Goal: Information Seeking & Learning: Check status

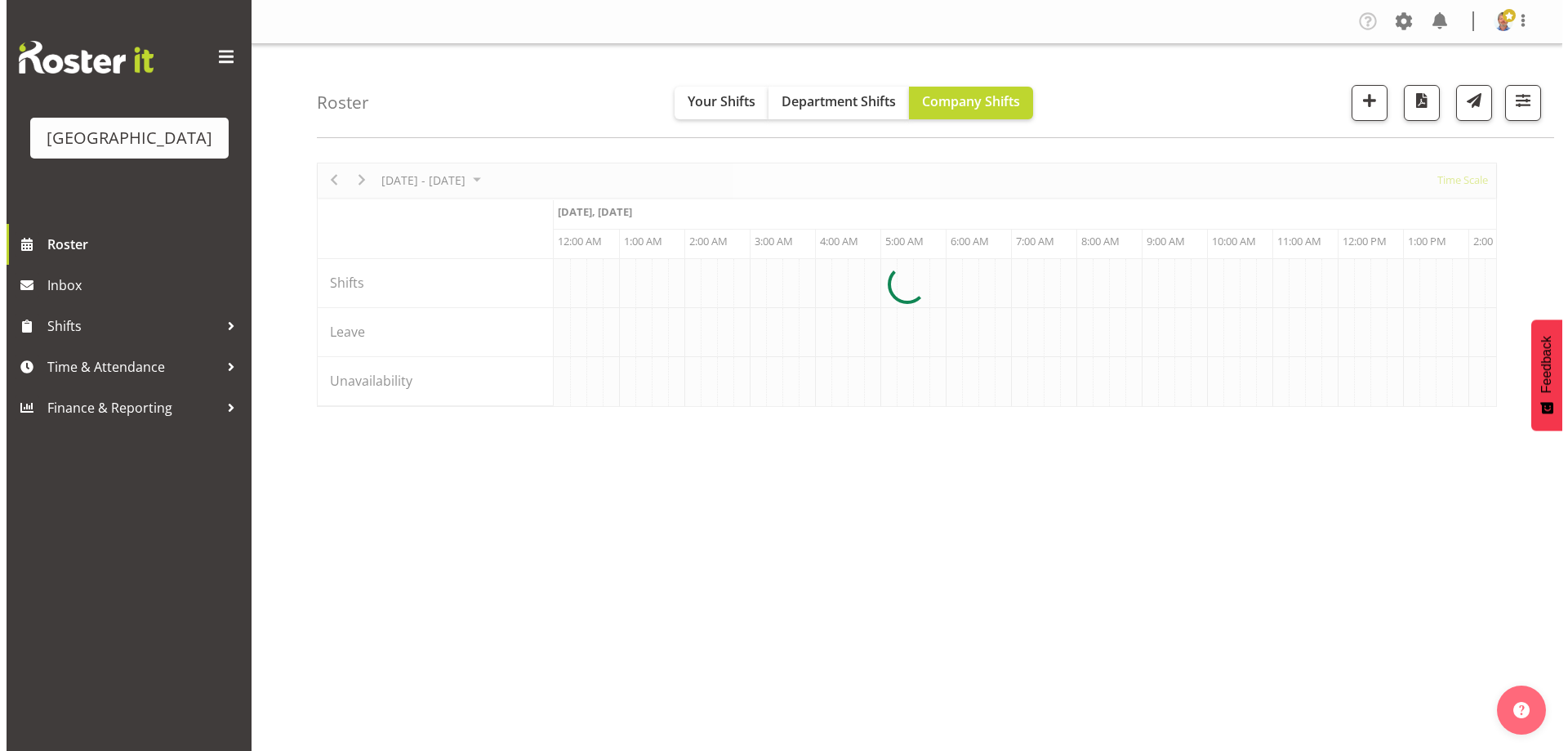
scroll to position [0, 3136]
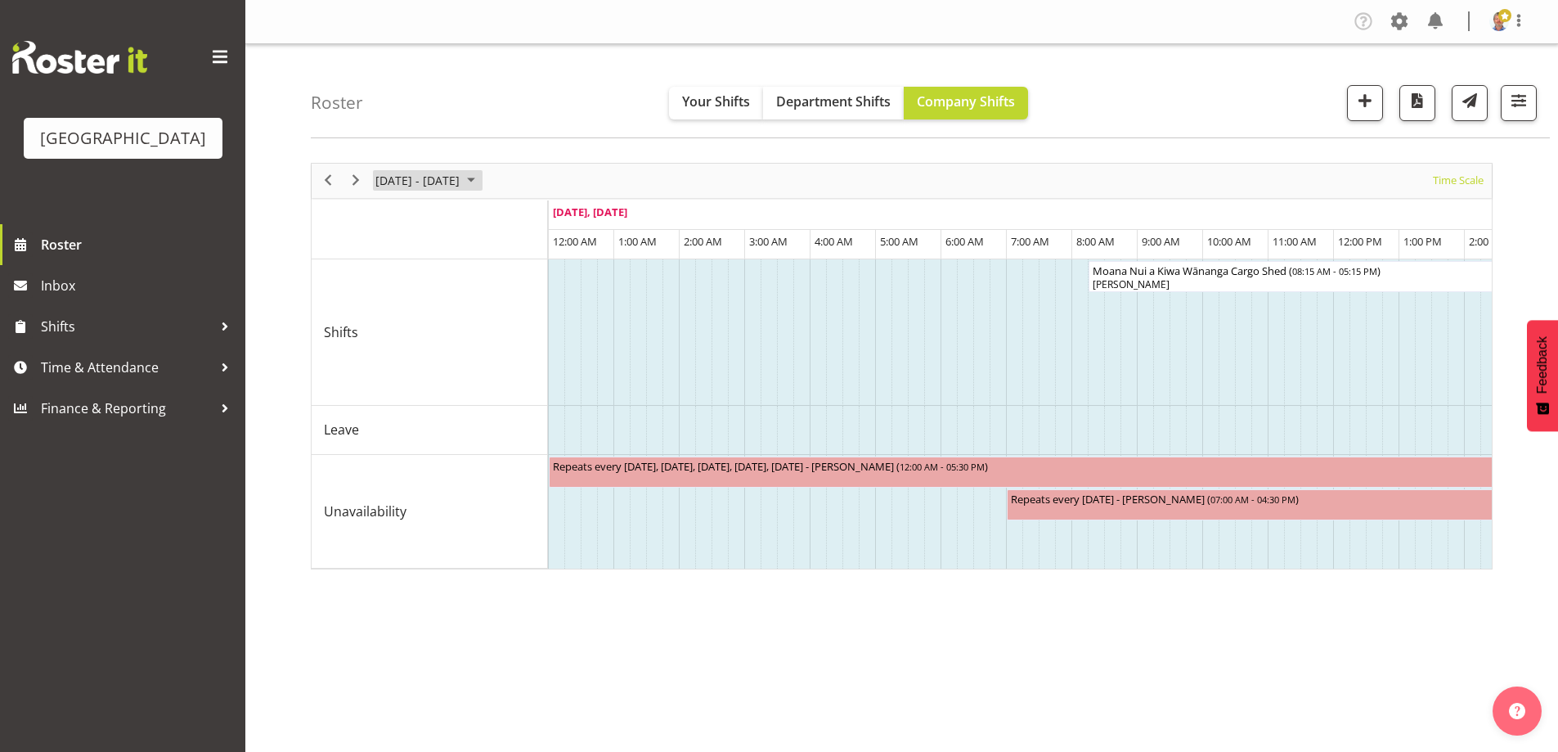
click at [481, 178] on span "October 2025" at bounding box center [471, 180] width 20 height 20
click at [543, 222] on span "next month" at bounding box center [547, 221] width 29 height 29
click at [516, 221] on span "previous month" at bounding box center [518, 221] width 29 height 29
click at [388, 363] on span "20" at bounding box center [392, 361] width 25 height 25
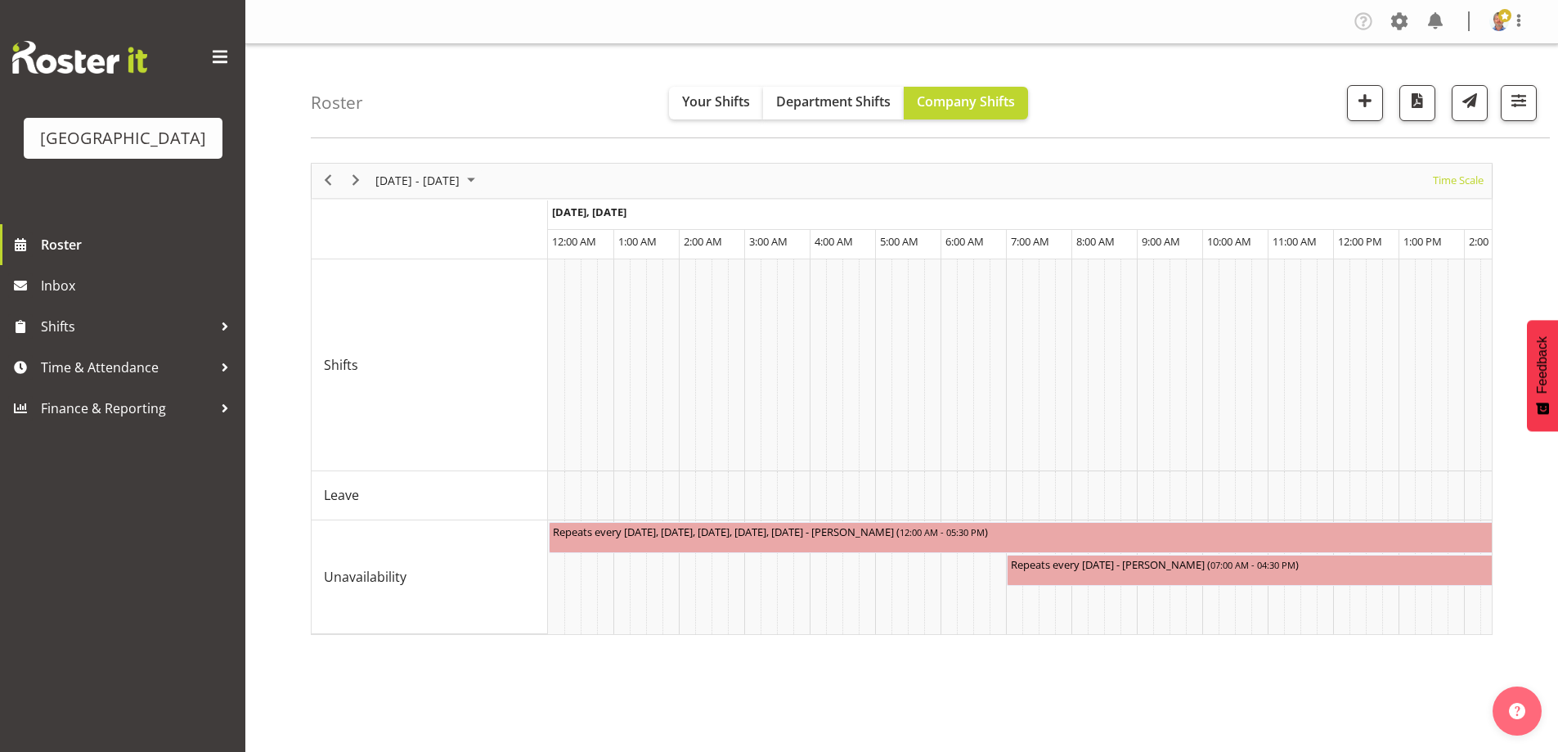
click at [1480, 179] on div at bounding box center [902, 399] width 1182 height 472
click at [1455, 179] on span "Time Scale" at bounding box center [1458, 180] width 54 height 20
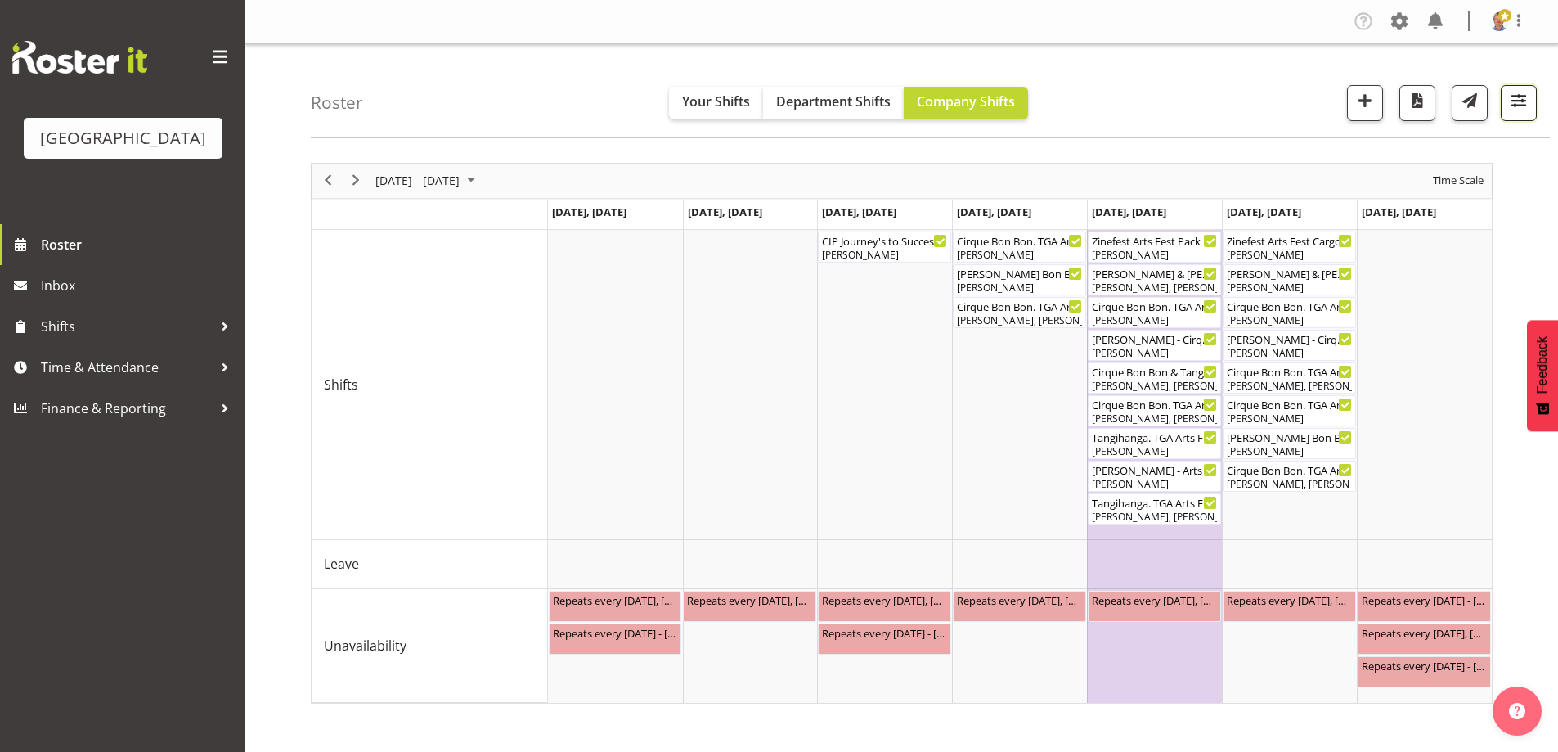
click at [1520, 101] on span "button" at bounding box center [1518, 100] width 21 height 21
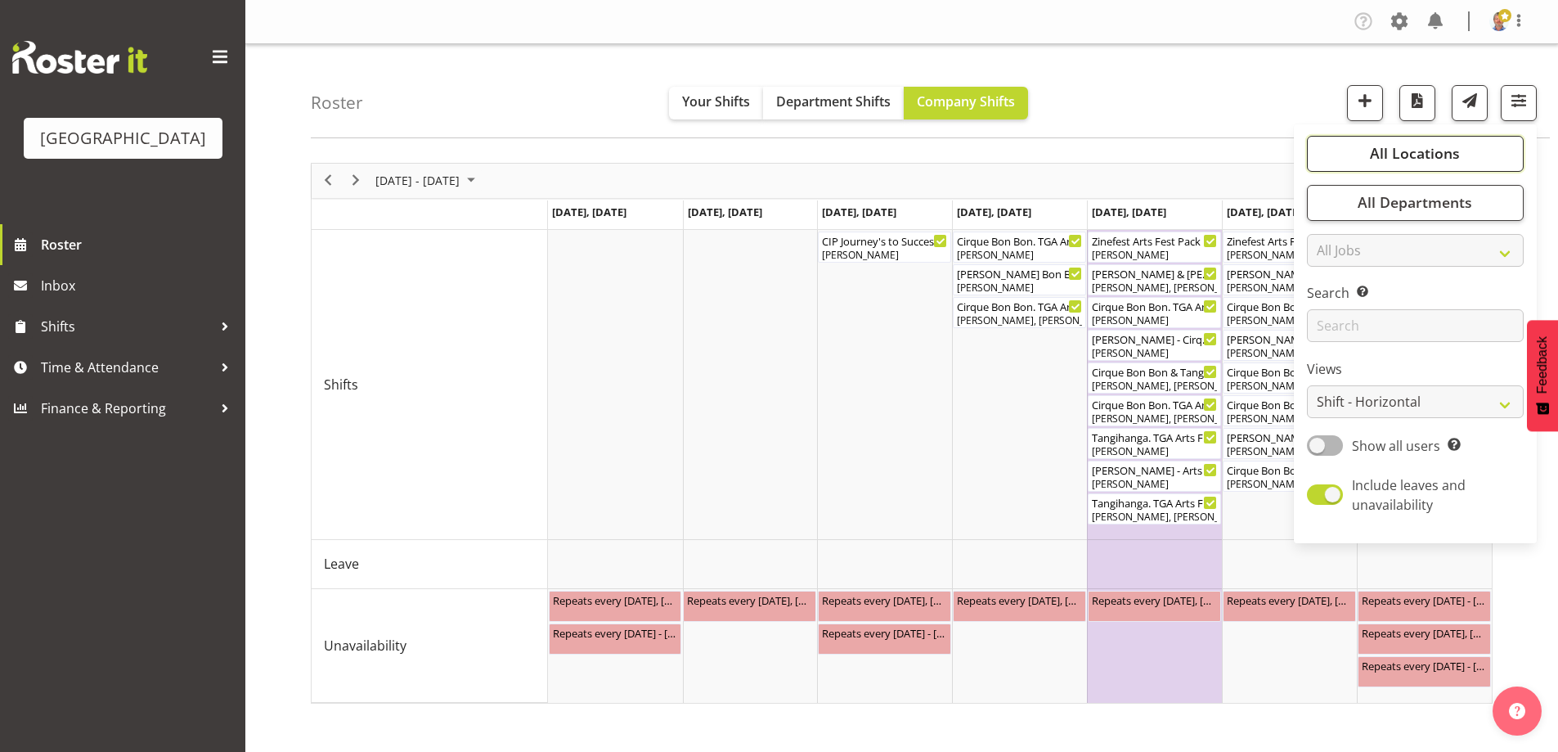
click at [1445, 159] on span "All Locations" at bounding box center [1415, 153] width 90 height 20
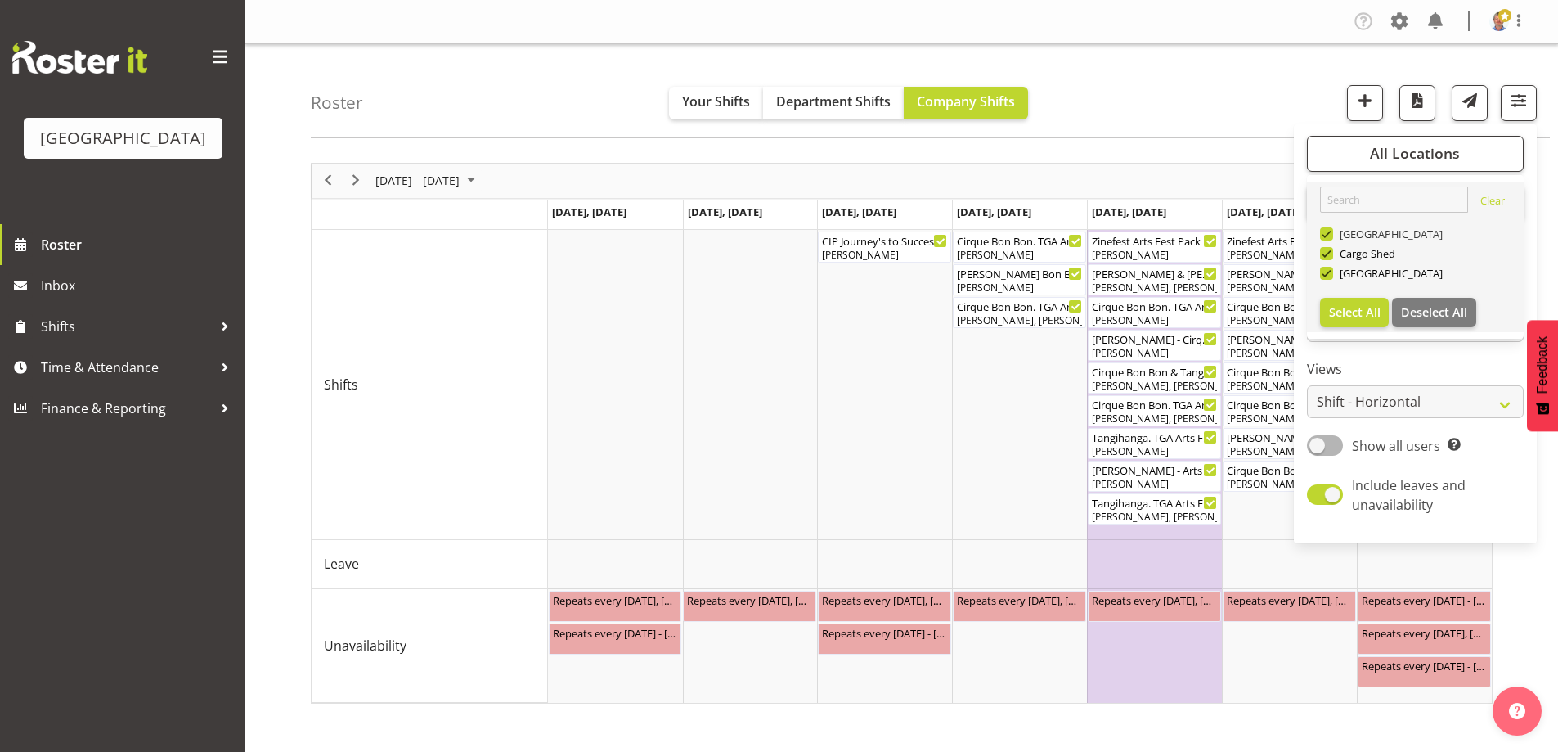
click at [1324, 233] on span at bounding box center [1326, 233] width 13 height 13
click at [1324, 233] on input "[GEOGRAPHIC_DATA]" at bounding box center [1325, 233] width 11 height 11
checkbox input "false"
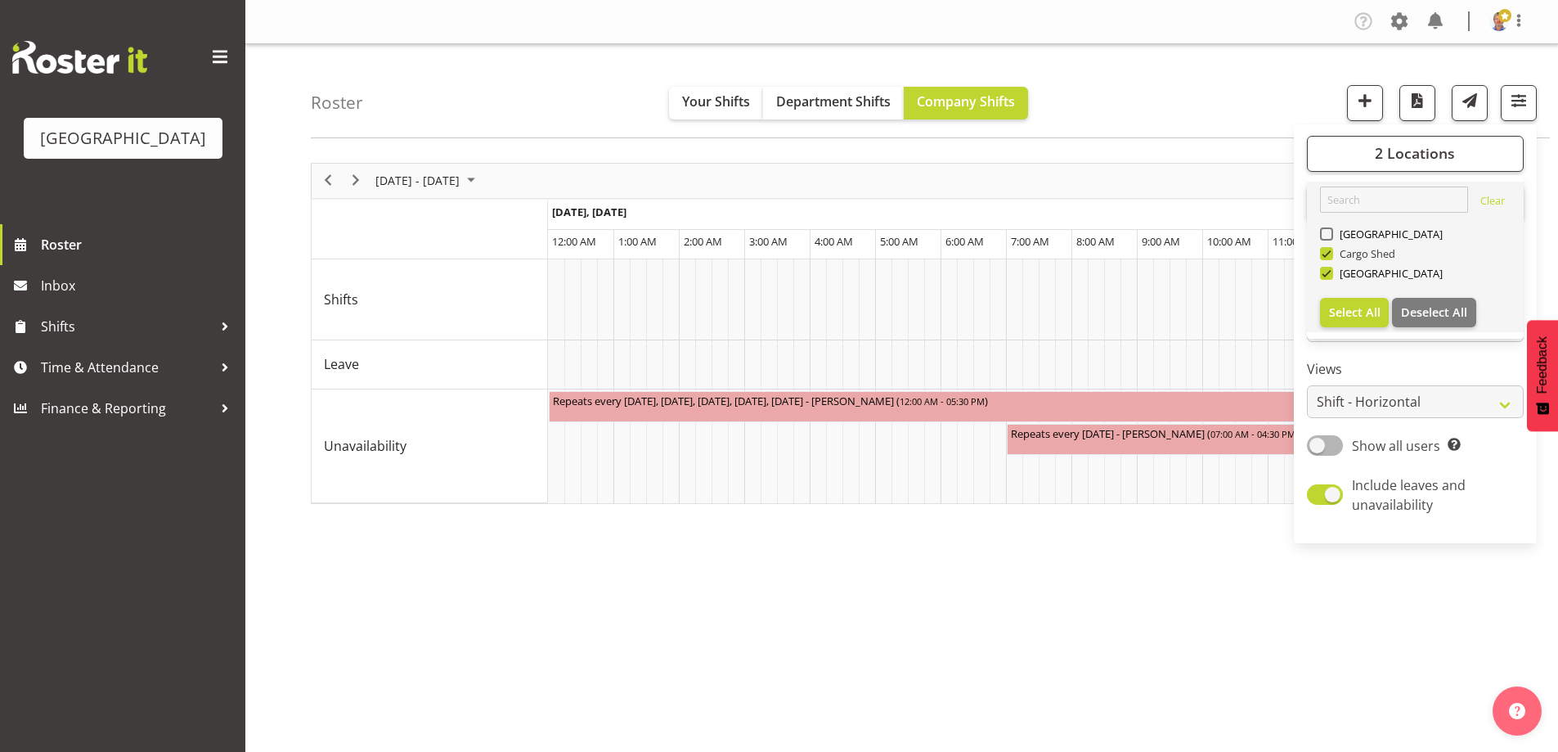
click at [1326, 253] on span at bounding box center [1326, 253] width 13 height 13
click at [1326, 253] on input "Cargo Shed" at bounding box center [1325, 253] width 11 height 11
checkbox input "false"
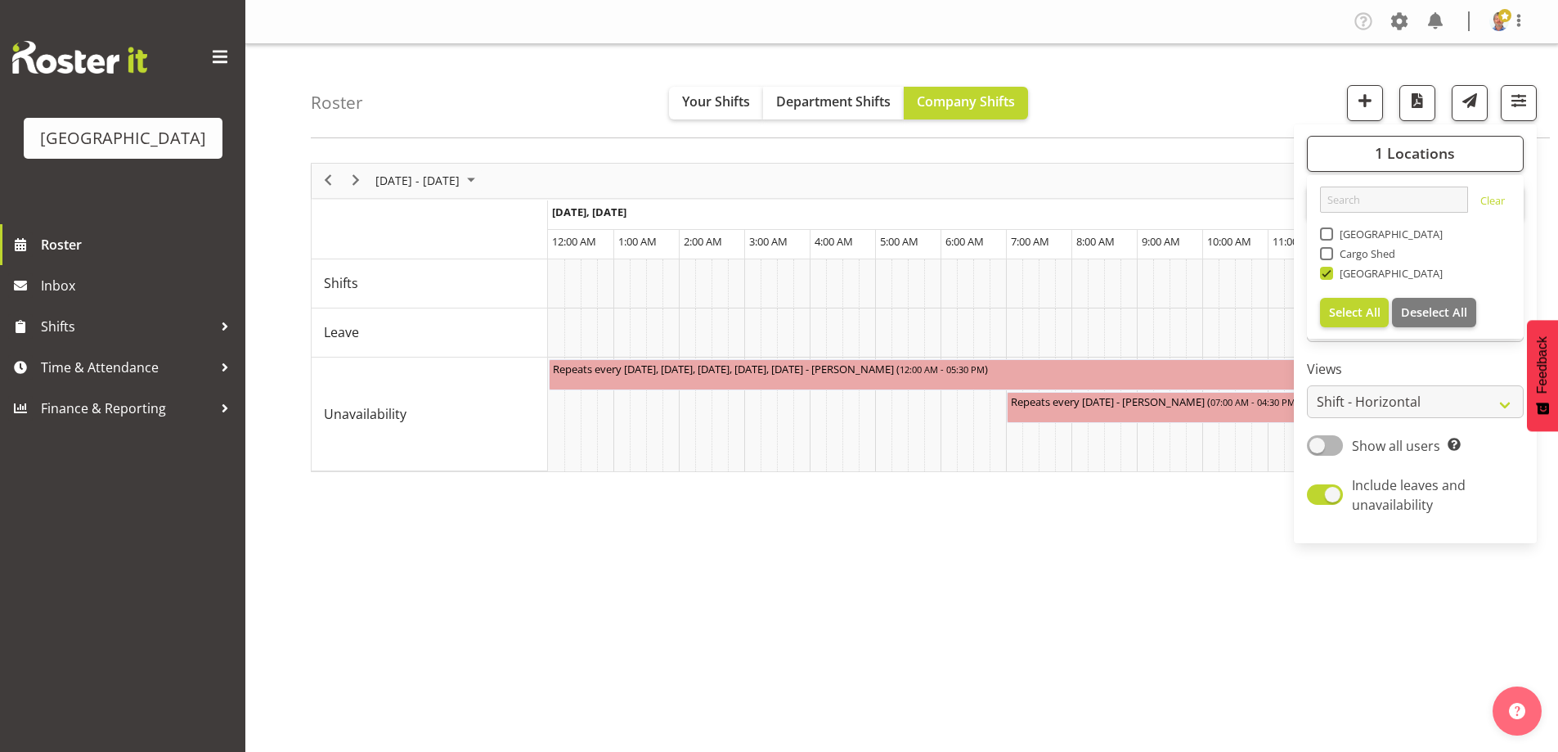
click at [1183, 502] on div "[DATE] - [DATE] [DATE] Day Week Fortnight Month calendar Month Agenda Time Scal…" at bounding box center [934, 477] width 1247 height 654
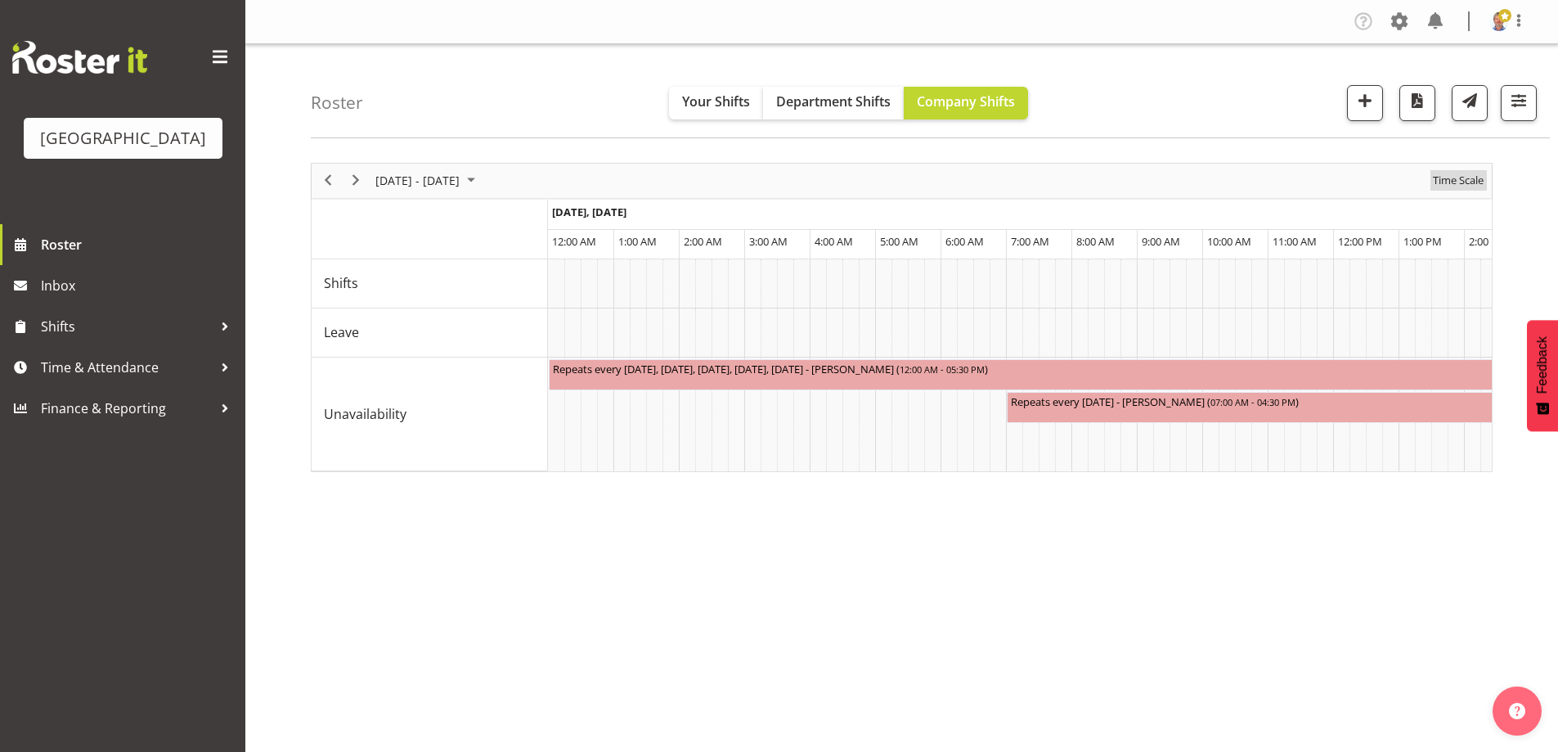
click at [1461, 174] on span "Time Scale" at bounding box center [1458, 180] width 54 height 20
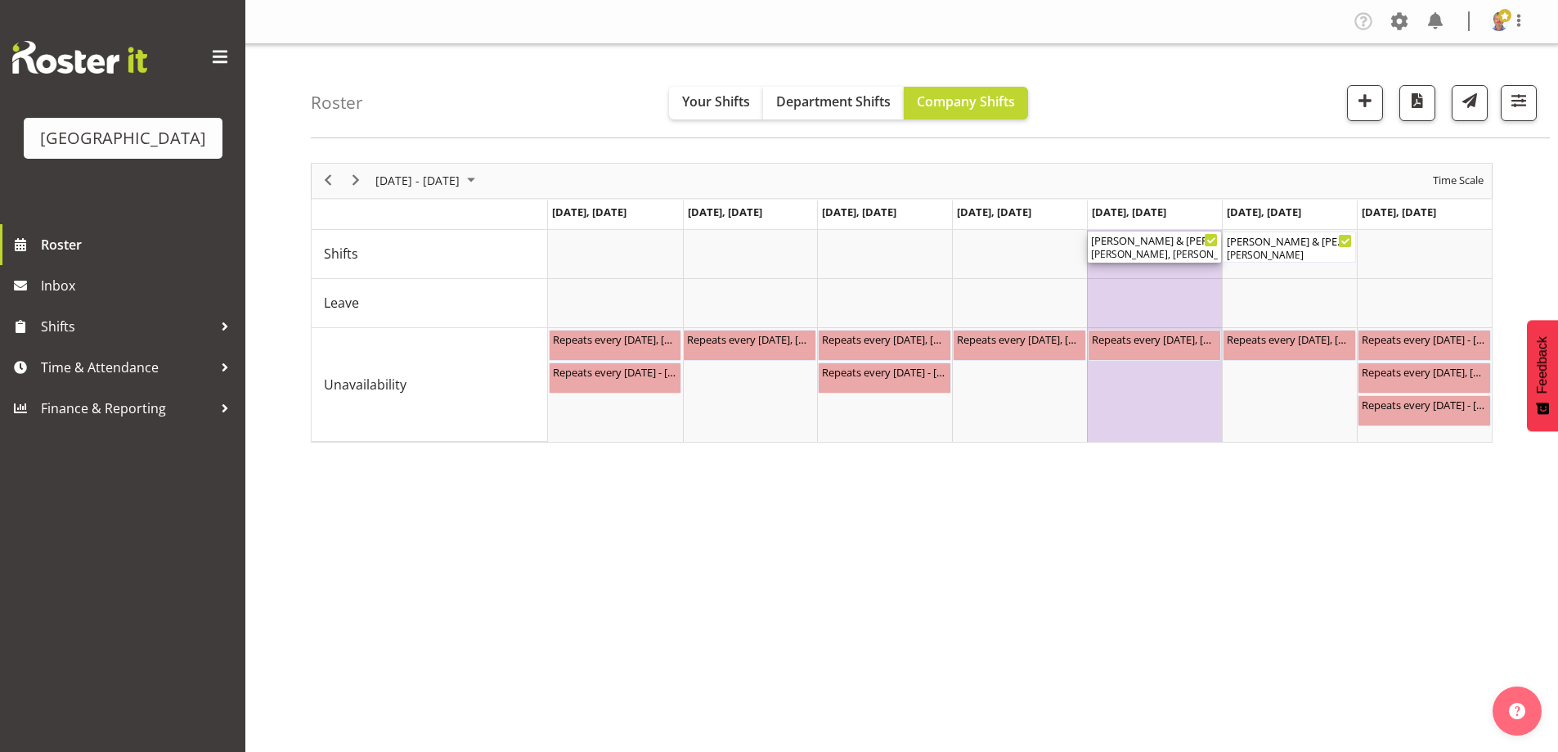
click at [1154, 247] on div "[PERSON_NAME] & [PERSON_NAME] Wedding ( 12:00 PM - 03:00 PM ) [PERSON_NAME], [P…" at bounding box center [1154, 246] width 127 height 31
click at [0, 0] on div at bounding box center [0, 0] width 0 height 0
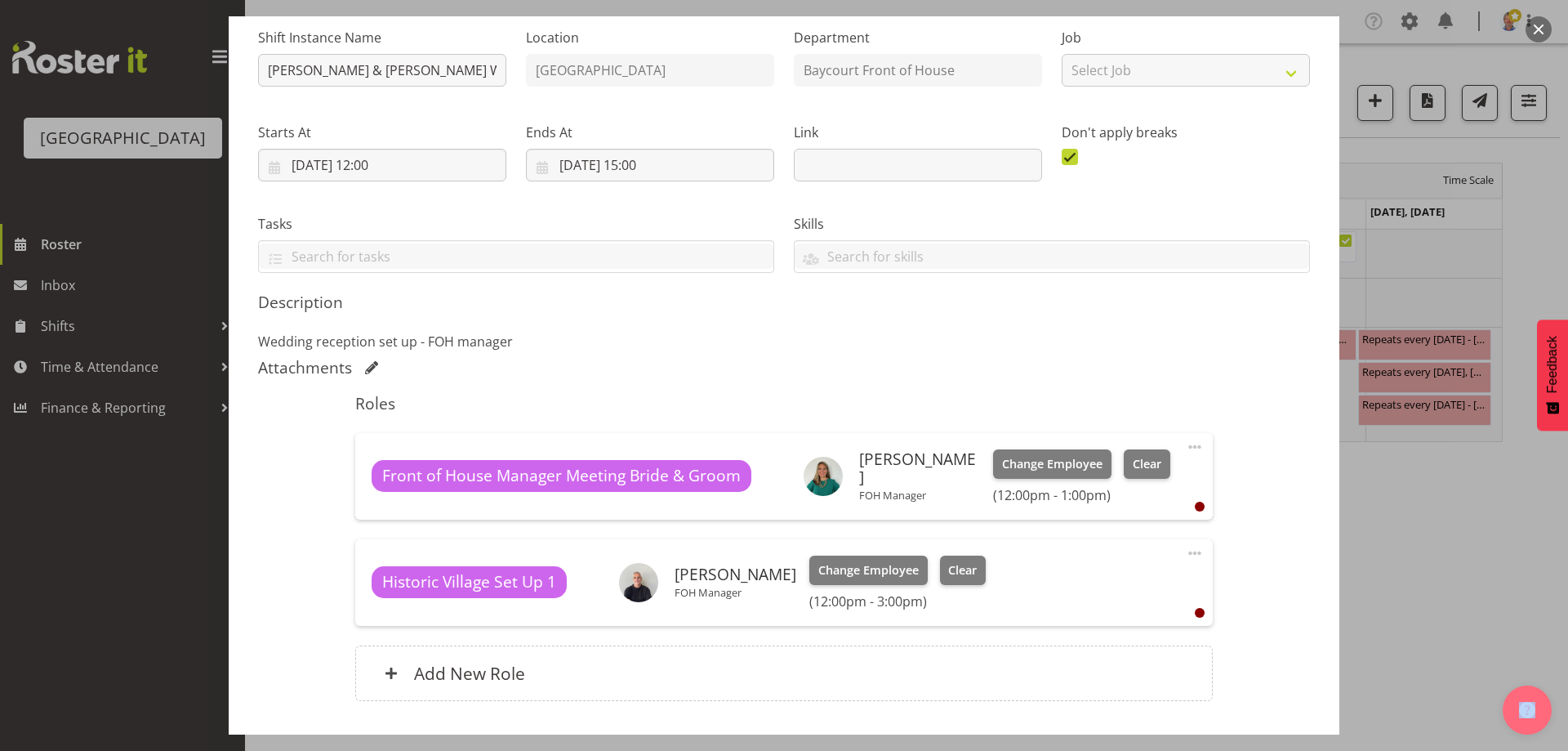
scroll to position [245, 0]
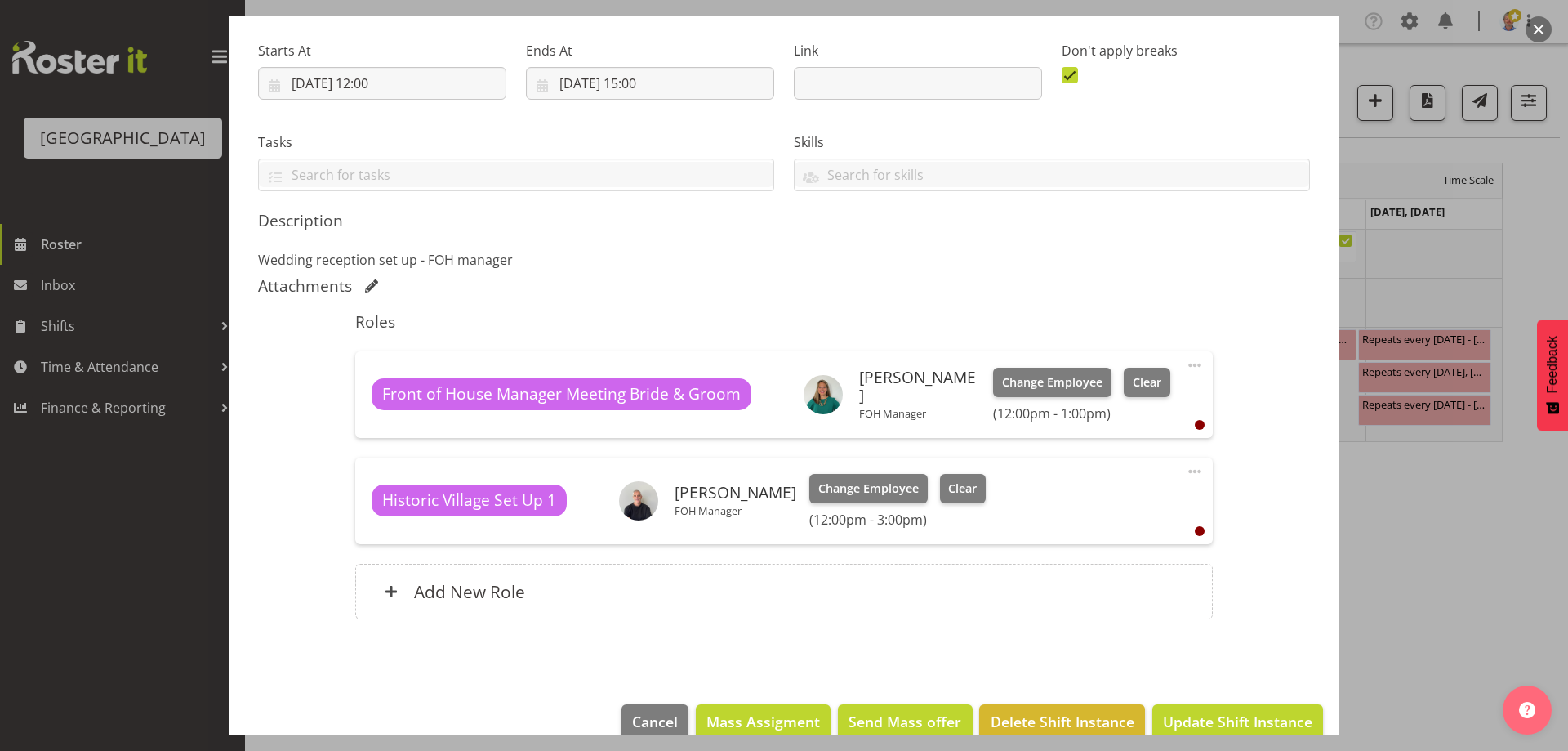
click at [920, 298] on div "Attachments" at bounding box center [783, 287] width 1052 height 23
drag, startPoint x: 640, startPoint y: 715, endPoint x: 763, endPoint y: 463, distance: 280.4
click at [640, 715] on span "Cancel" at bounding box center [655, 721] width 46 height 21
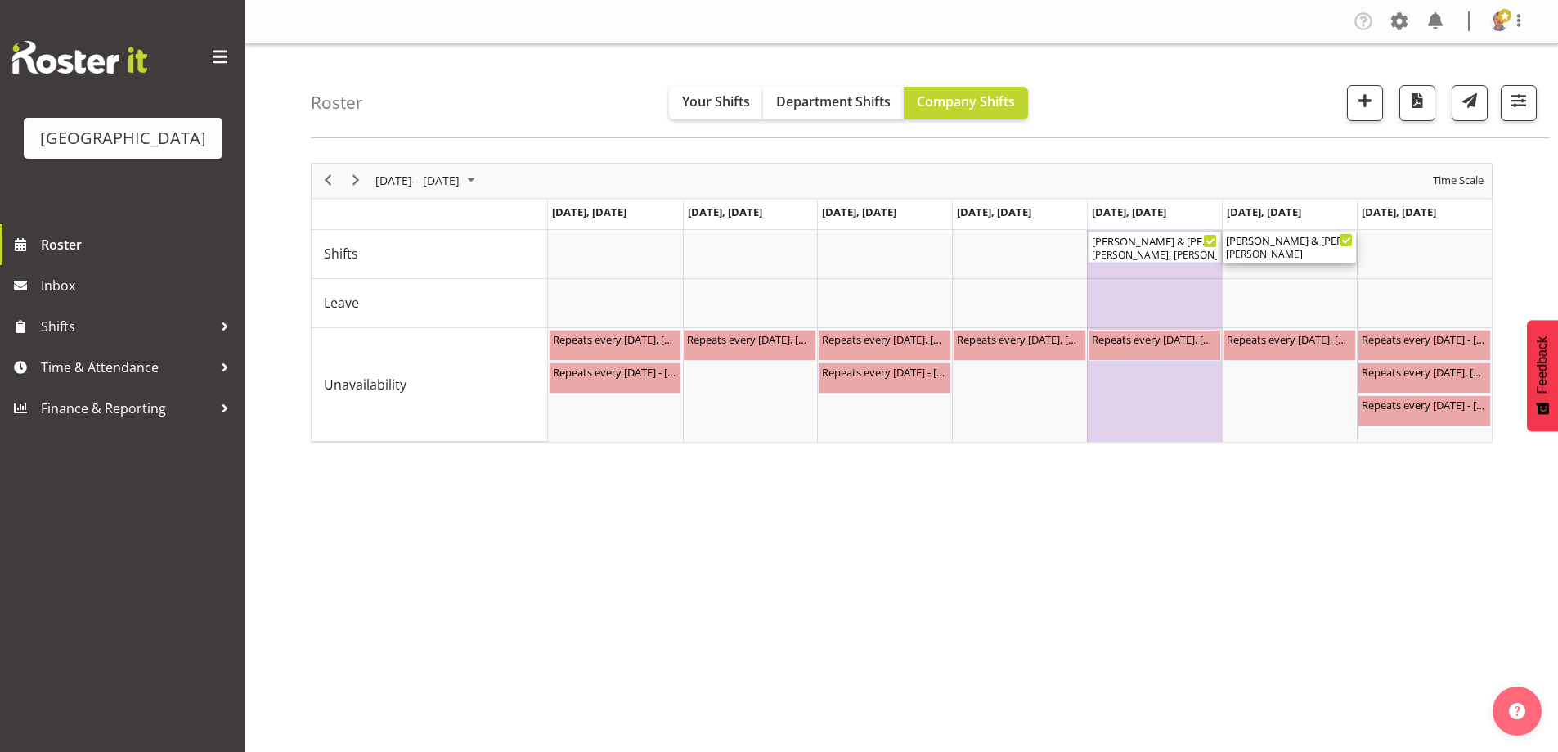
click at [1266, 246] on div "[PERSON_NAME] & [PERSON_NAME] Wedding ( 12:00 PM - 11:00 PM )" at bounding box center [1289, 239] width 127 height 16
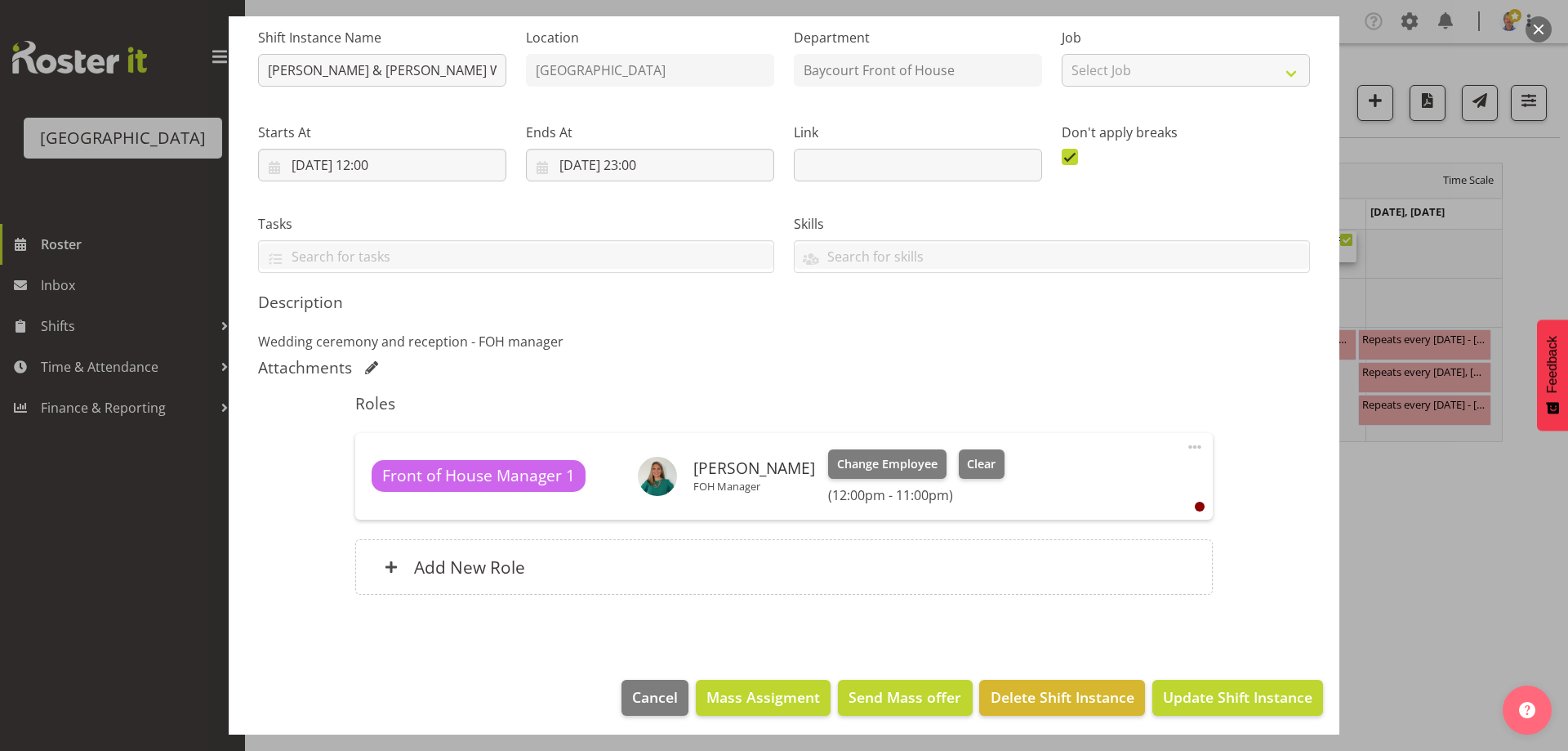
scroll to position [169, 0]
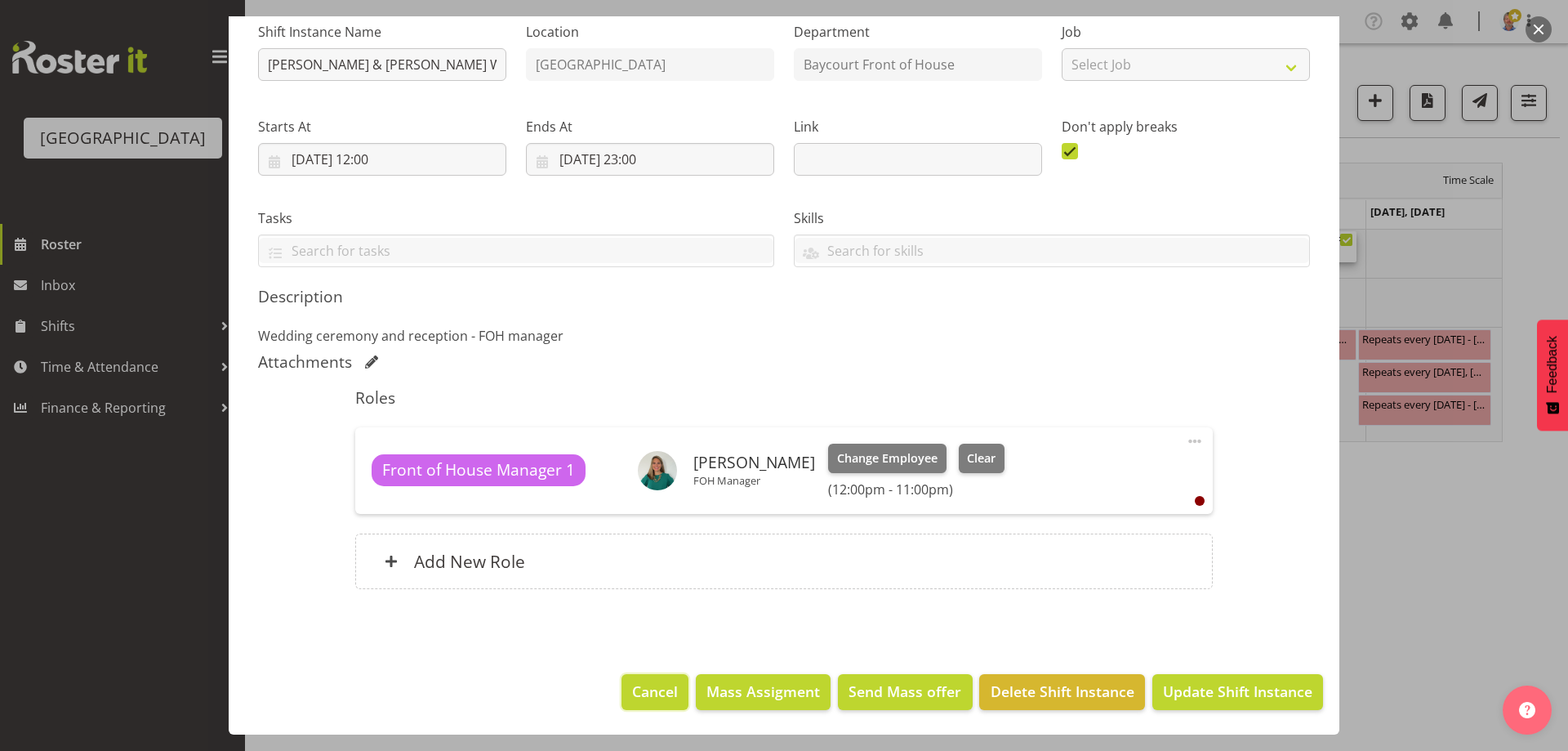
click at [634, 685] on span "Cancel" at bounding box center [655, 690] width 46 height 21
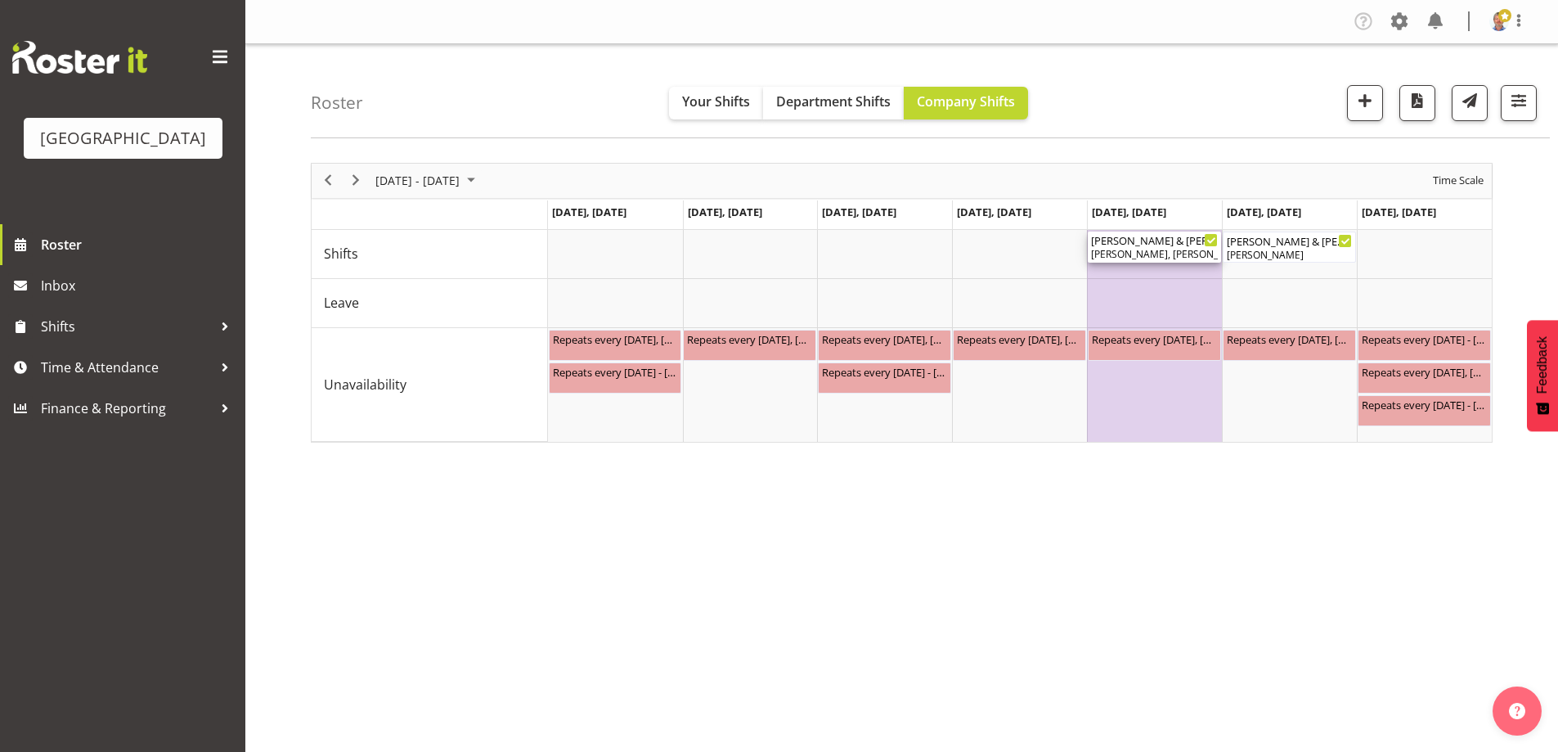
click at [1132, 245] on div "[PERSON_NAME] & [PERSON_NAME] Wedding ( 12:00 PM - 03:00 PM )" at bounding box center [1154, 239] width 127 height 16
click at [0, 0] on div at bounding box center [0, 0] width 0 height 0
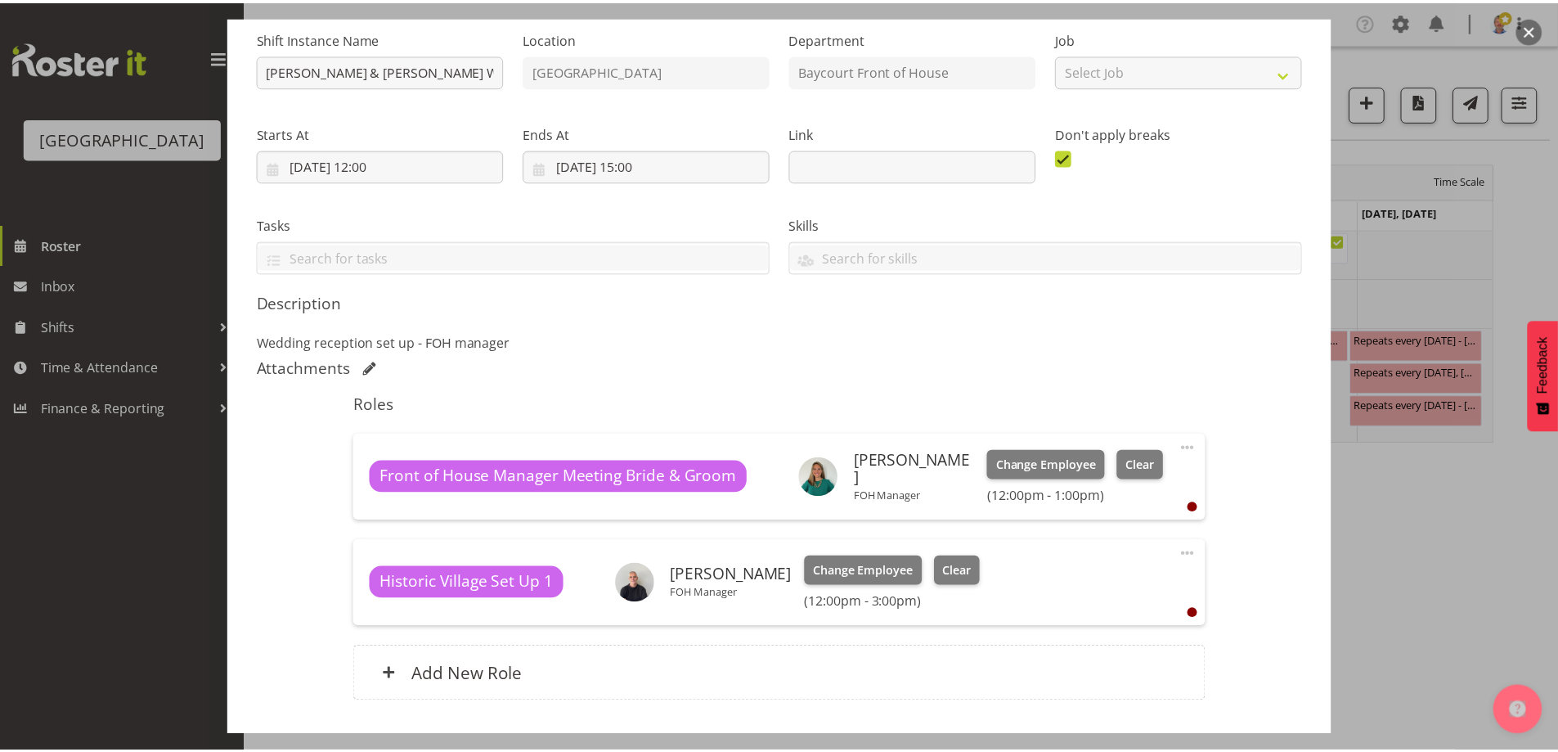
scroll to position [276, 0]
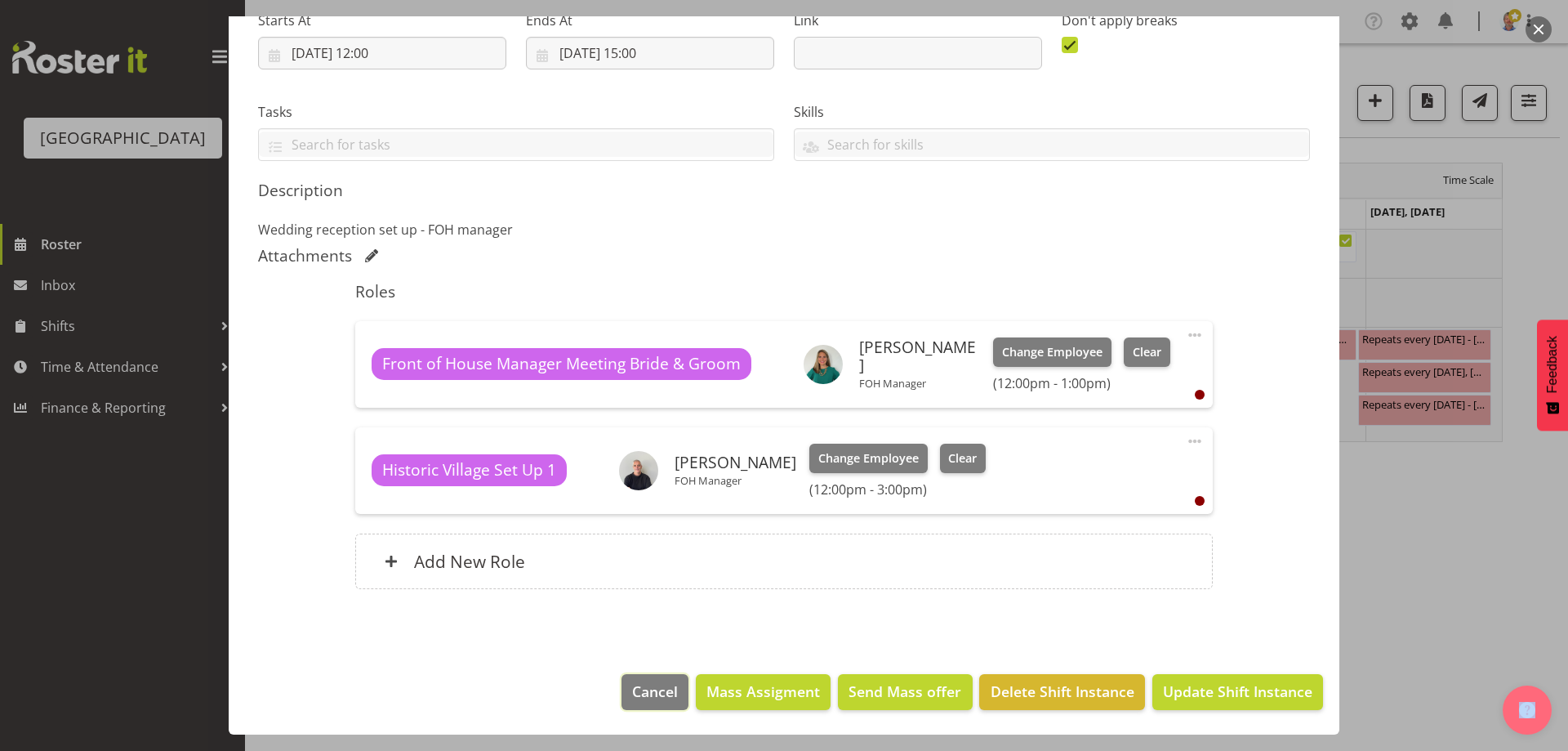
click at [650, 683] on span "Cancel" at bounding box center [655, 690] width 46 height 21
